Goal: Task Accomplishment & Management: Use online tool/utility

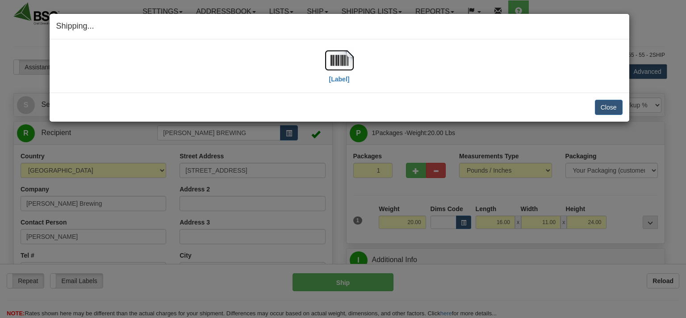
select select "0"
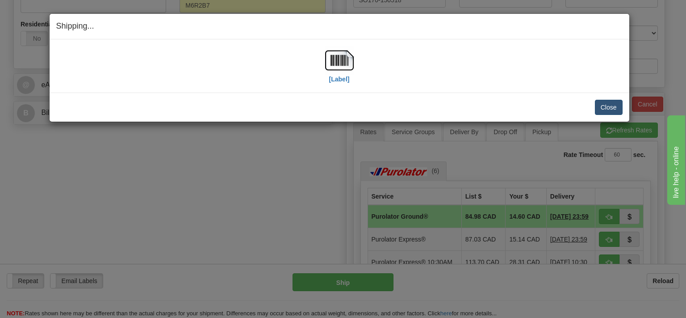
scroll to position [330, 0]
click at [603, 107] on button "Close" at bounding box center [609, 107] width 28 height 15
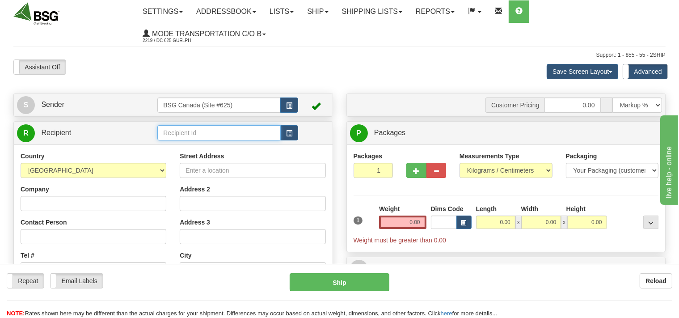
click at [164, 132] on input "text" at bounding box center [218, 132] width 123 height 15
click at [193, 144] on div "LILLOOET BREWING CO" at bounding box center [217, 147] width 114 height 10
type input "LILLOOET BREWING CO"
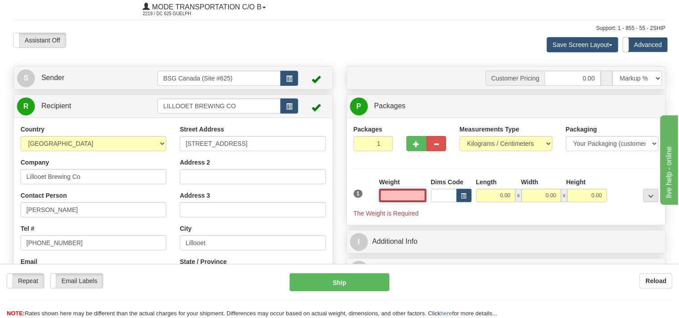
scroll to position [47, 0]
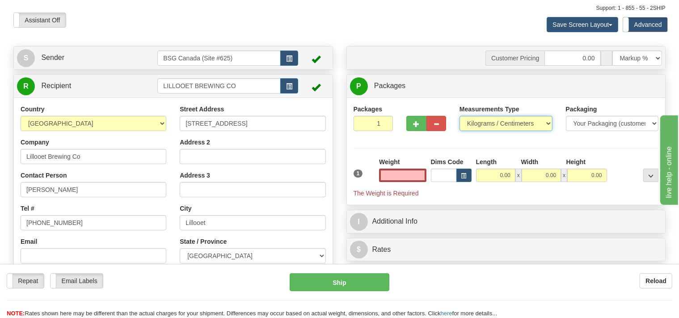
type input "0.00"
click at [459, 116] on select "Pounds / Inches Kilograms / Centimeters" at bounding box center [505, 123] width 93 height 15
select select "0"
click option "Pounds / Inches" at bounding box center [0, 0] width 0 height 0
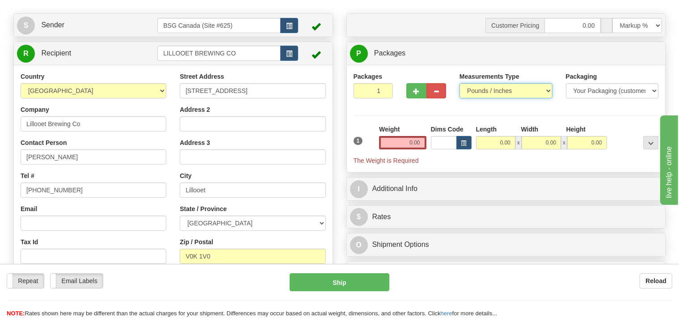
scroll to position [141, 0]
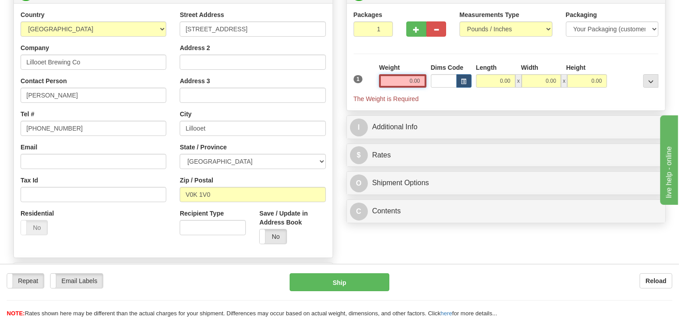
click at [408, 78] on input "0.00" at bounding box center [402, 80] width 47 height 13
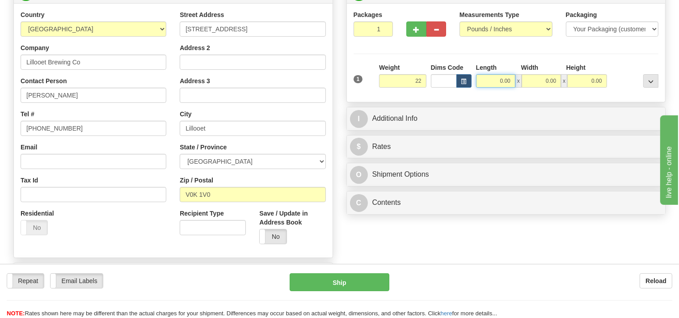
type input "22.00"
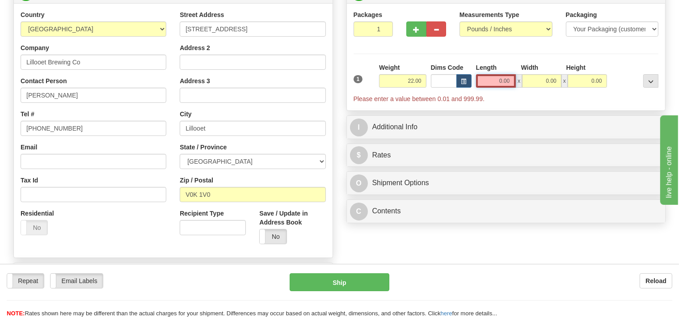
click at [490, 77] on input "0.00" at bounding box center [496, 80] width 40 height 13
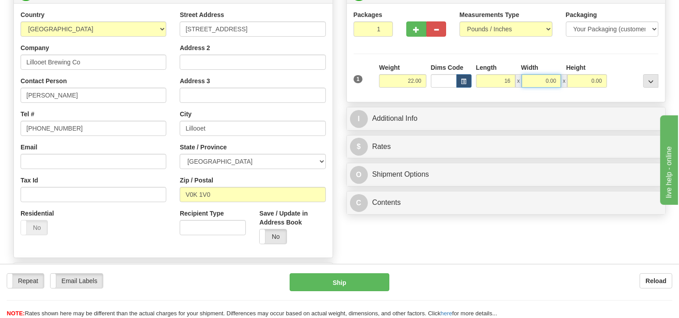
type input "16.00"
click at [538, 79] on input "0.00" at bounding box center [540, 80] width 39 height 13
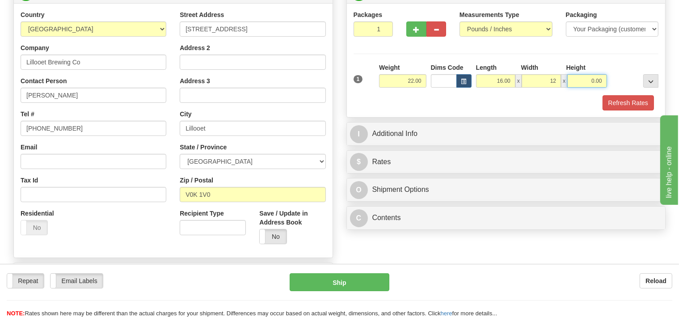
type input "12.00"
click at [582, 77] on input "0.00" at bounding box center [586, 80] width 39 height 13
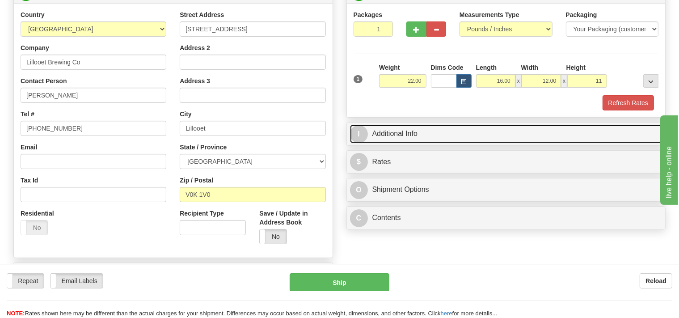
type input "11.00"
click at [441, 132] on link "I Additional Info" at bounding box center [506, 134] width 312 height 18
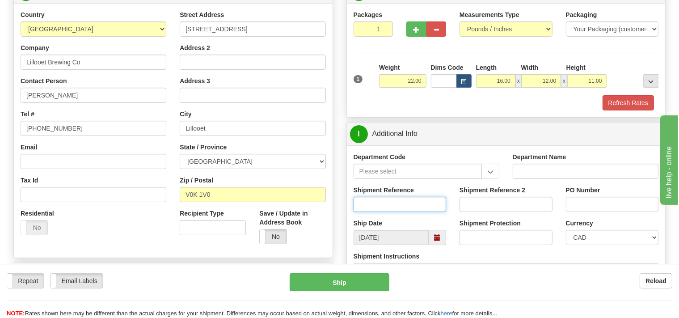
click at [386, 210] on input "Shipment Reference" at bounding box center [399, 204] width 93 height 15
type input "SO170-150486"
click at [617, 105] on button "Refresh Rates" at bounding box center [627, 102] width 51 height 15
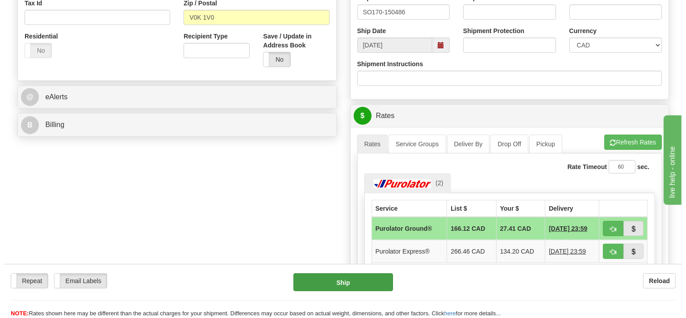
scroll to position [330, 0]
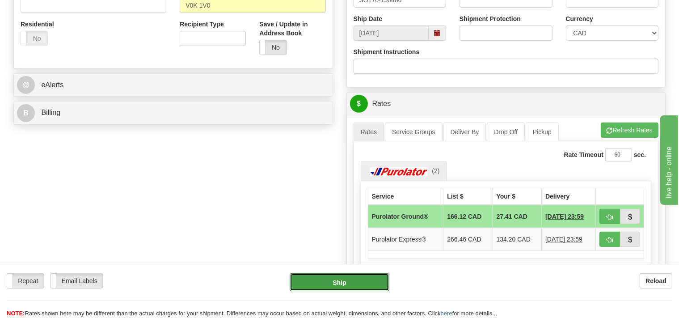
click at [356, 278] on button "Ship" at bounding box center [340, 282] width 100 height 18
type input "260"
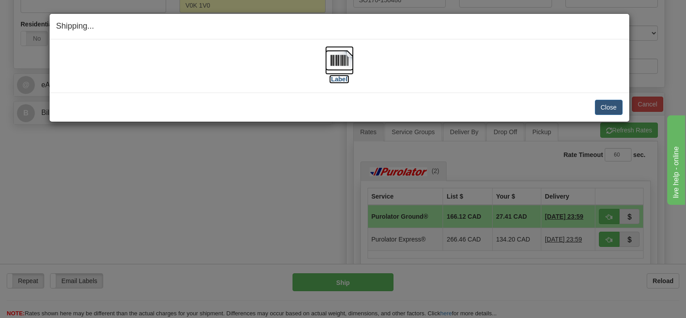
click at [339, 63] on img at bounding box center [339, 60] width 29 height 29
